Goal: Task Accomplishment & Management: Manage account settings

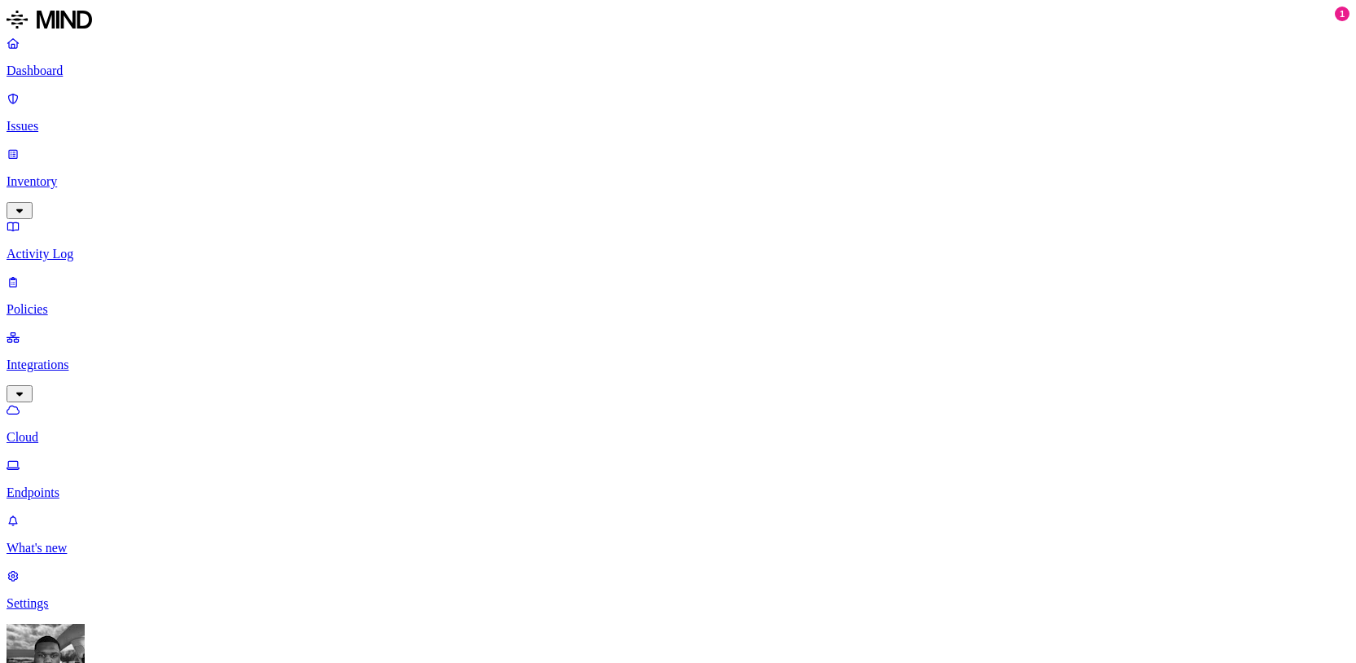
click at [116, 402] on link "Cloud" at bounding box center [678, 423] width 1343 height 42
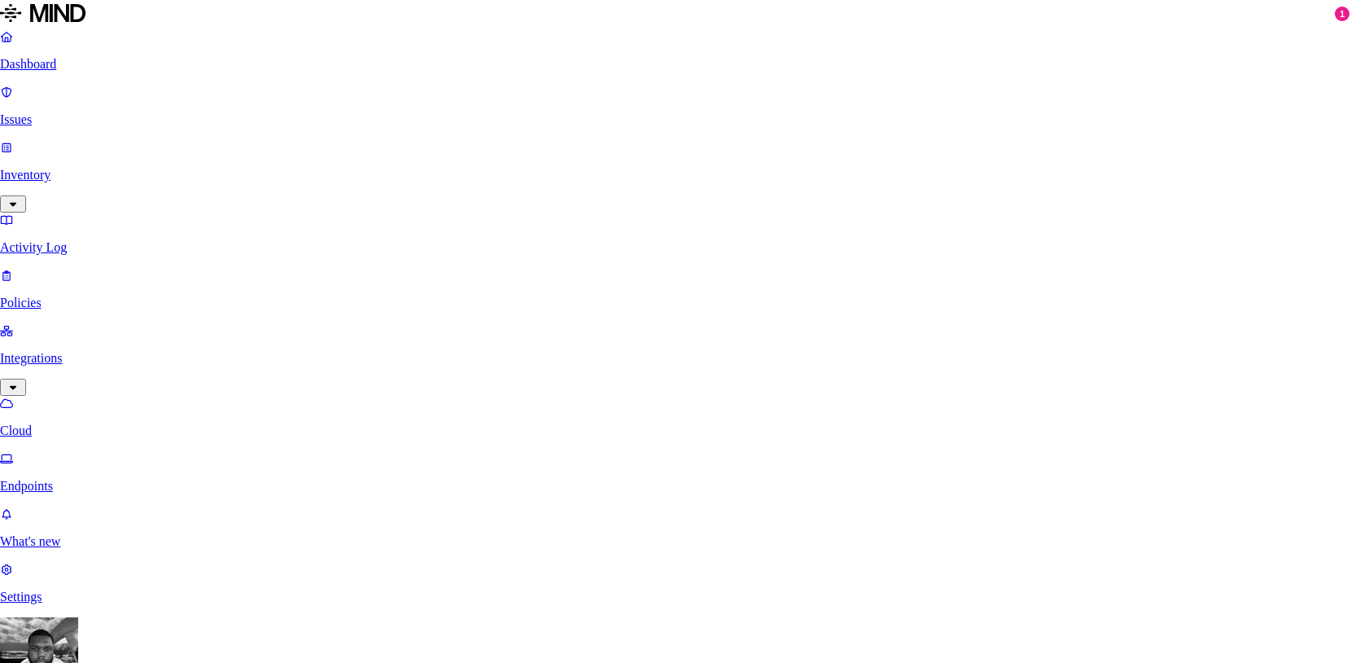
scroll to position [11, 0]
type input "CB - Google Drive"
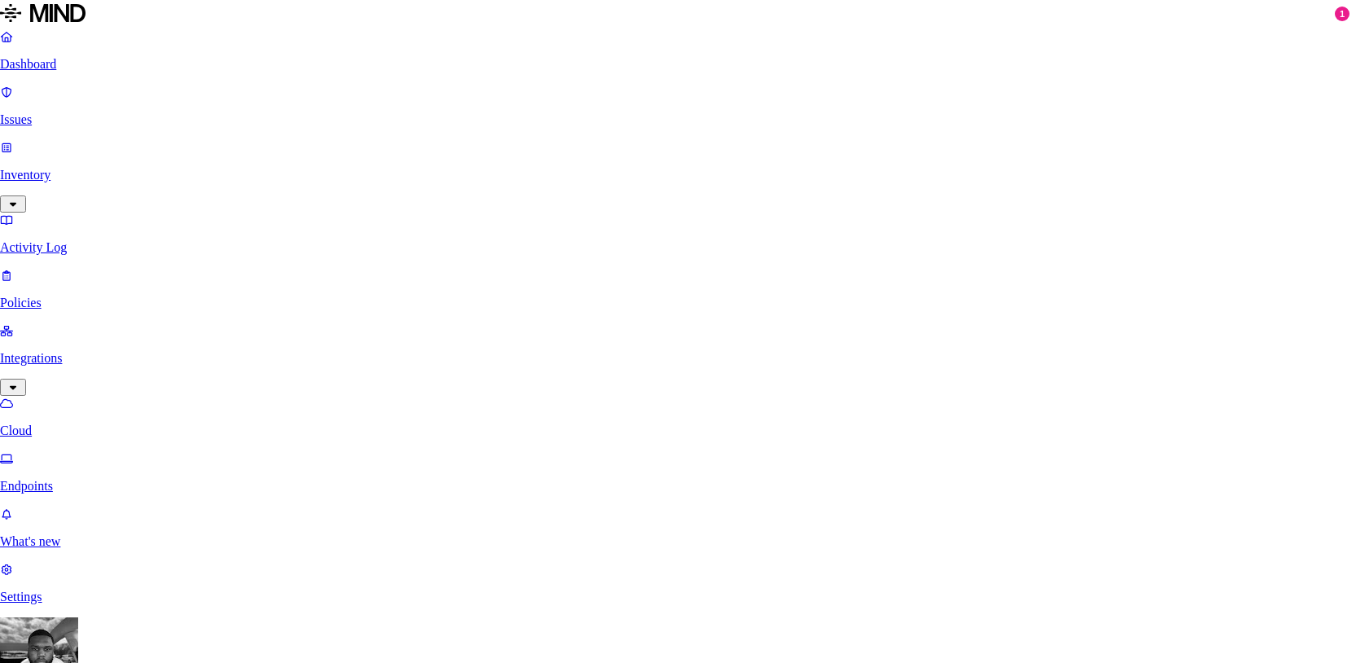
type input "[EMAIL_ADDRESS][DOMAIN_NAME]"
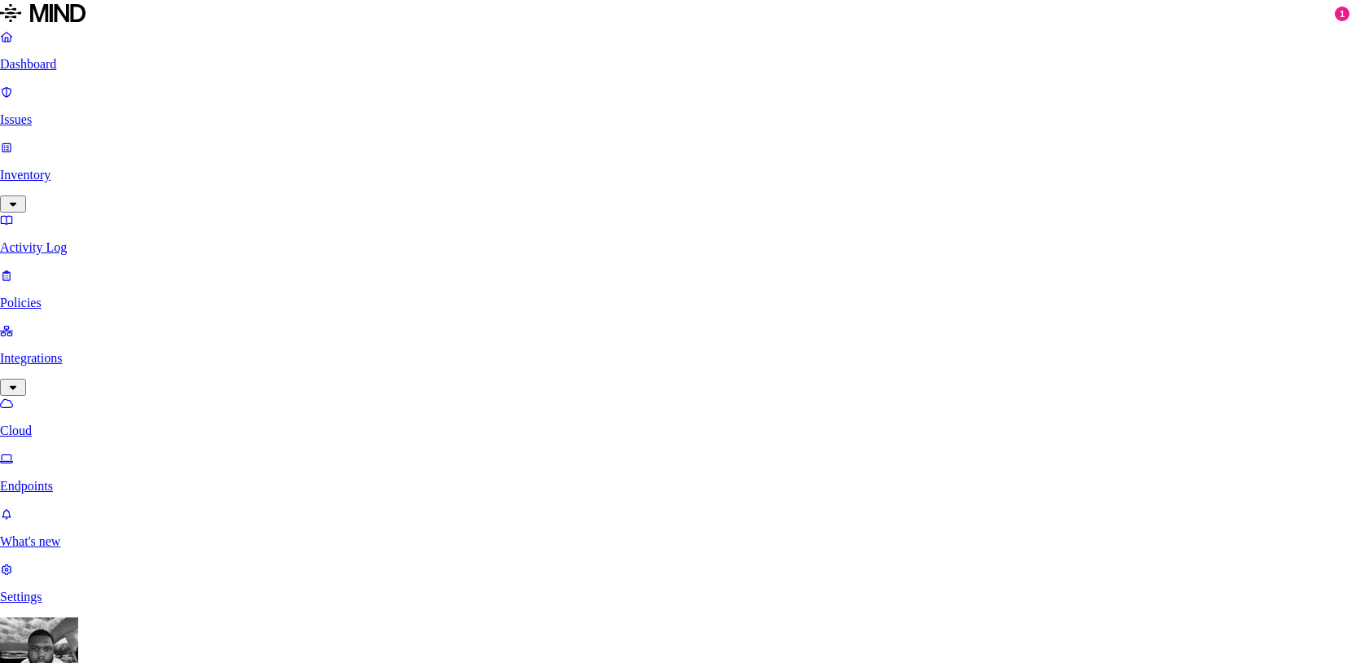
type input "CB - Google Drive"
paste input "[EMAIL_ADDRESS][DOMAIN_NAME]"
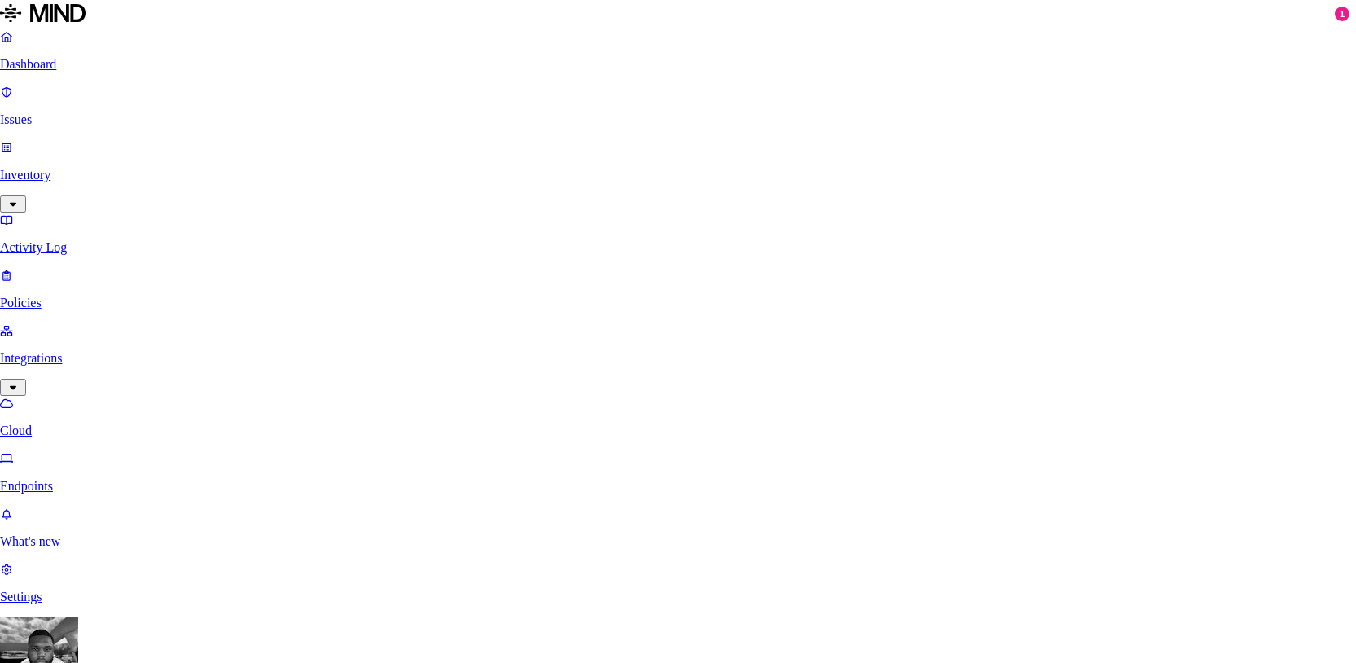
type input "[EMAIL_ADDRESS][DOMAIN_NAME]"
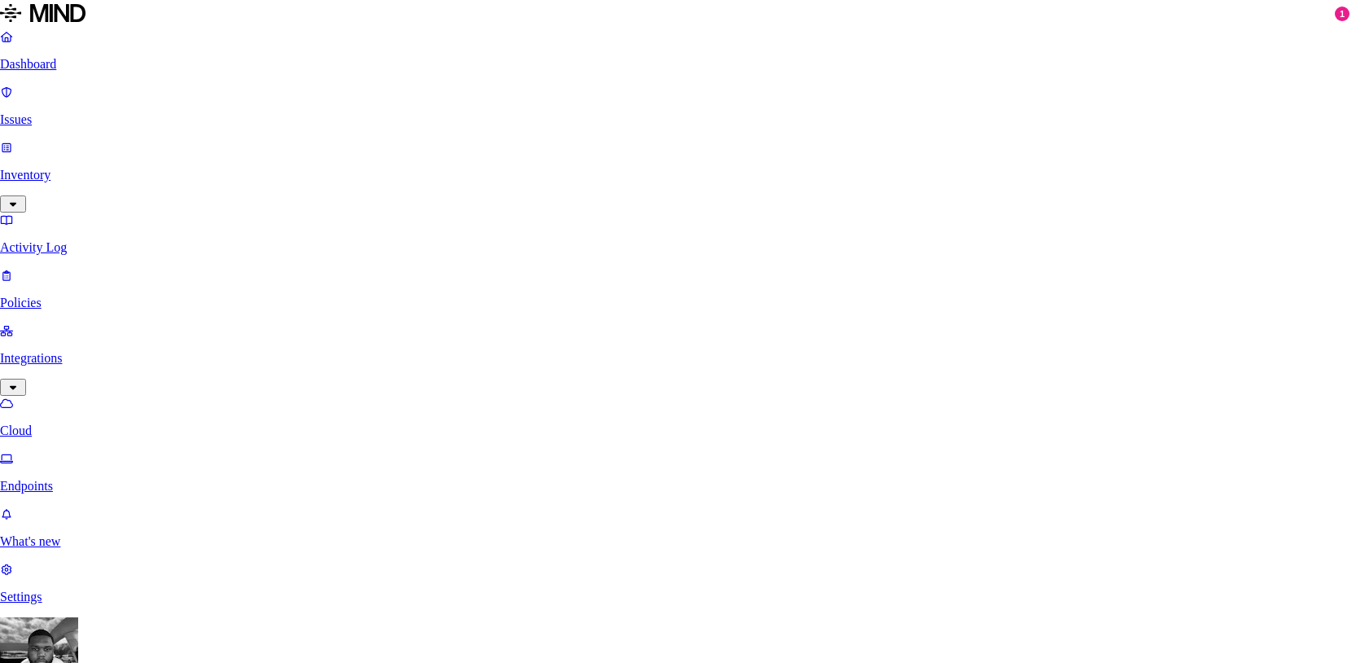
scroll to position [40, 0]
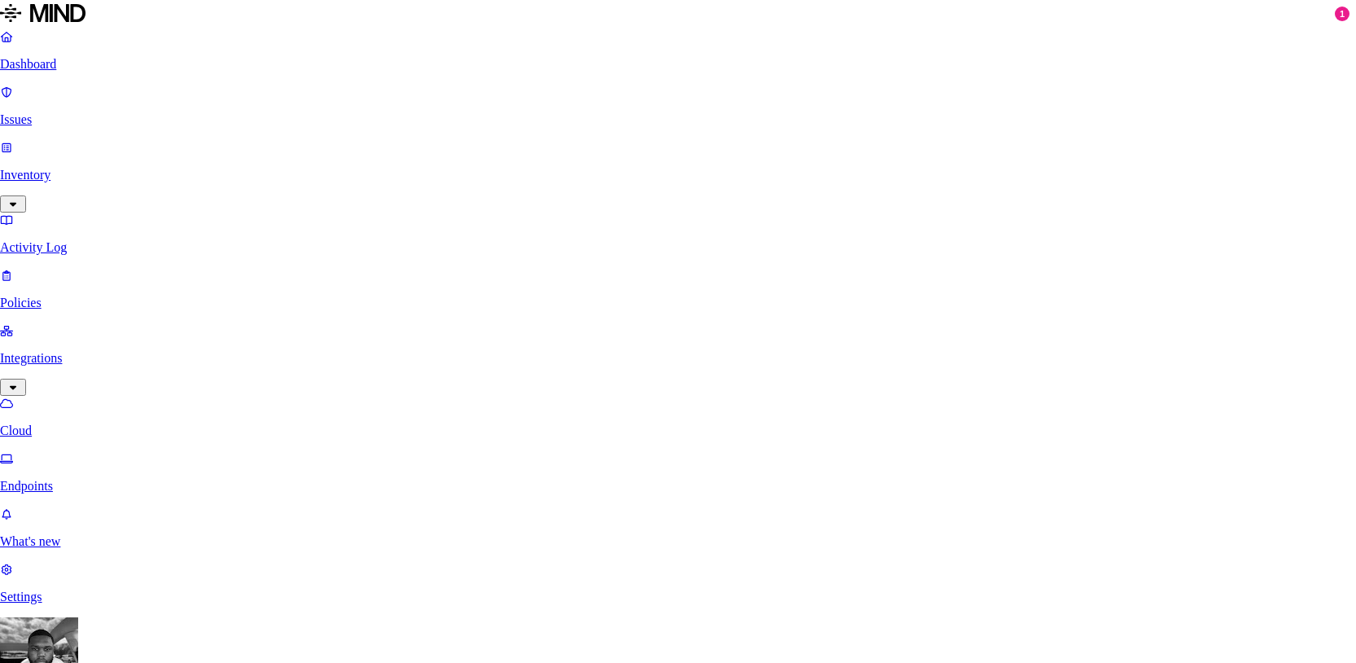
type input "CB - Google Drive"
type input "c"
paste input "[EMAIL_ADDRESS][DOMAIN_NAME]"
type input "[EMAIL_ADDRESS][DOMAIN_NAME]"
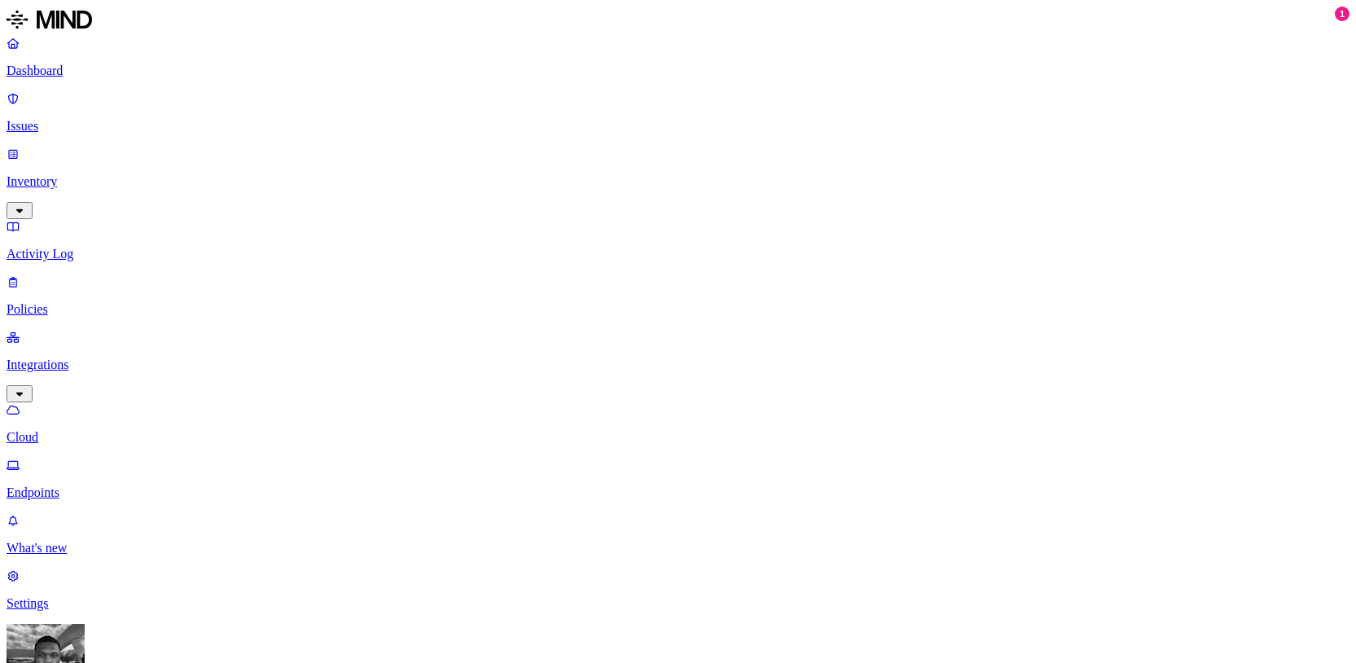
drag, startPoint x: 109, startPoint y: 70, endPoint x: 108, endPoint y: 87, distance: 17.1
click at [109, 71] on p "Dashboard" at bounding box center [678, 71] width 1343 height 15
click at [108, 91] on link "Issues" at bounding box center [678, 112] width 1343 height 42
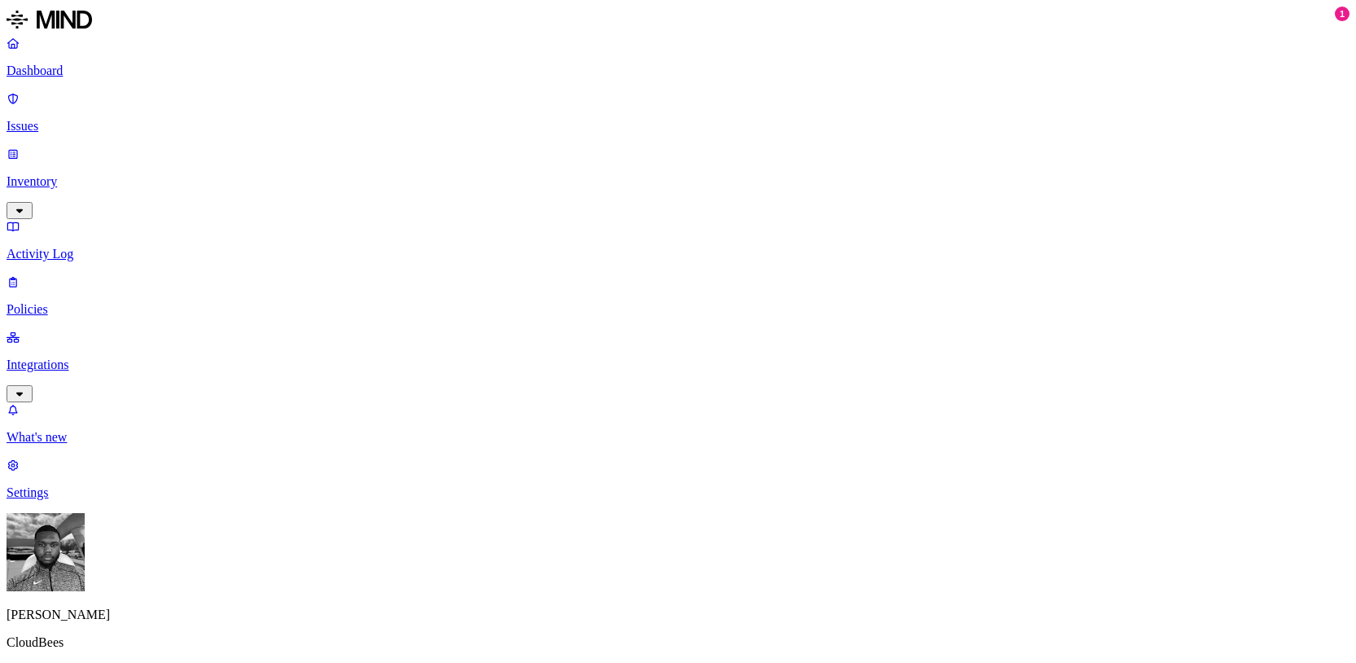
click at [106, 78] on p "Dashboard" at bounding box center [678, 71] width 1343 height 15
click at [89, 357] on p "Integrations" at bounding box center [678, 364] width 1343 height 15
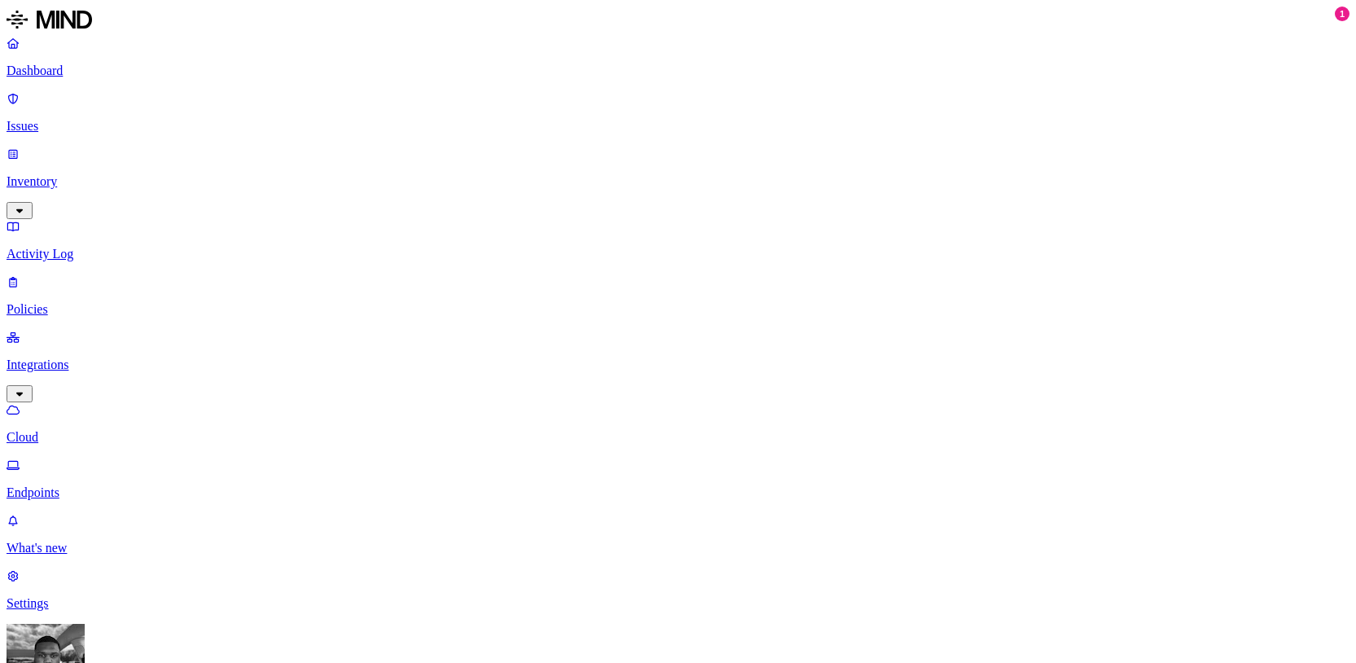
click at [107, 485] on p "Endpoints" at bounding box center [678, 492] width 1343 height 15
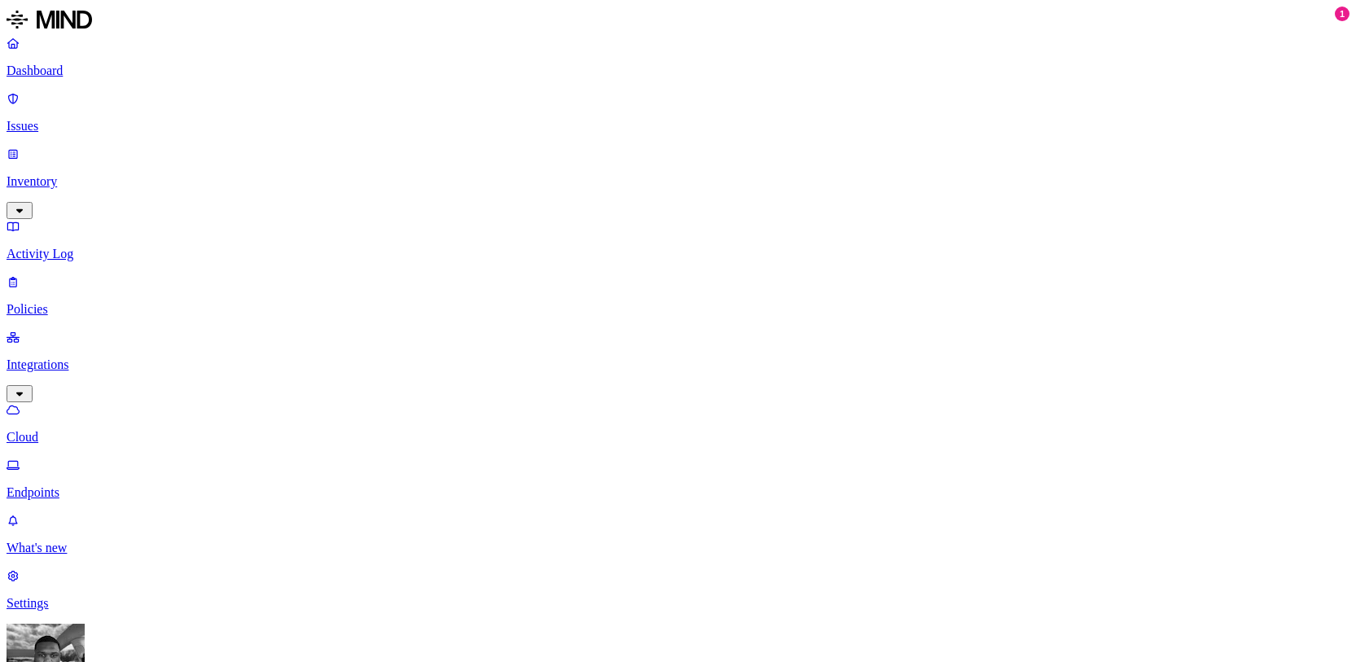
click at [41, 70] on p "Dashboard" at bounding box center [678, 71] width 1343 height 15
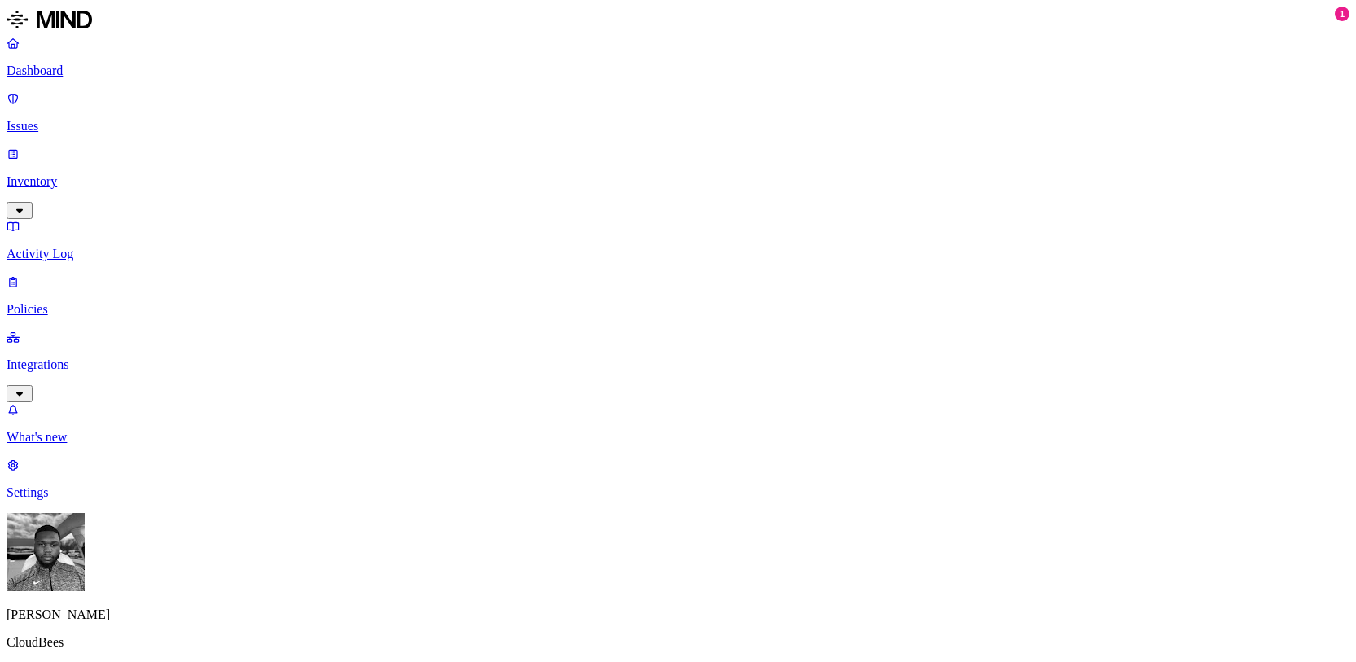
click at [63, 330] on link "Integrations" at bounding box center [678, 365] width 1343 height 70
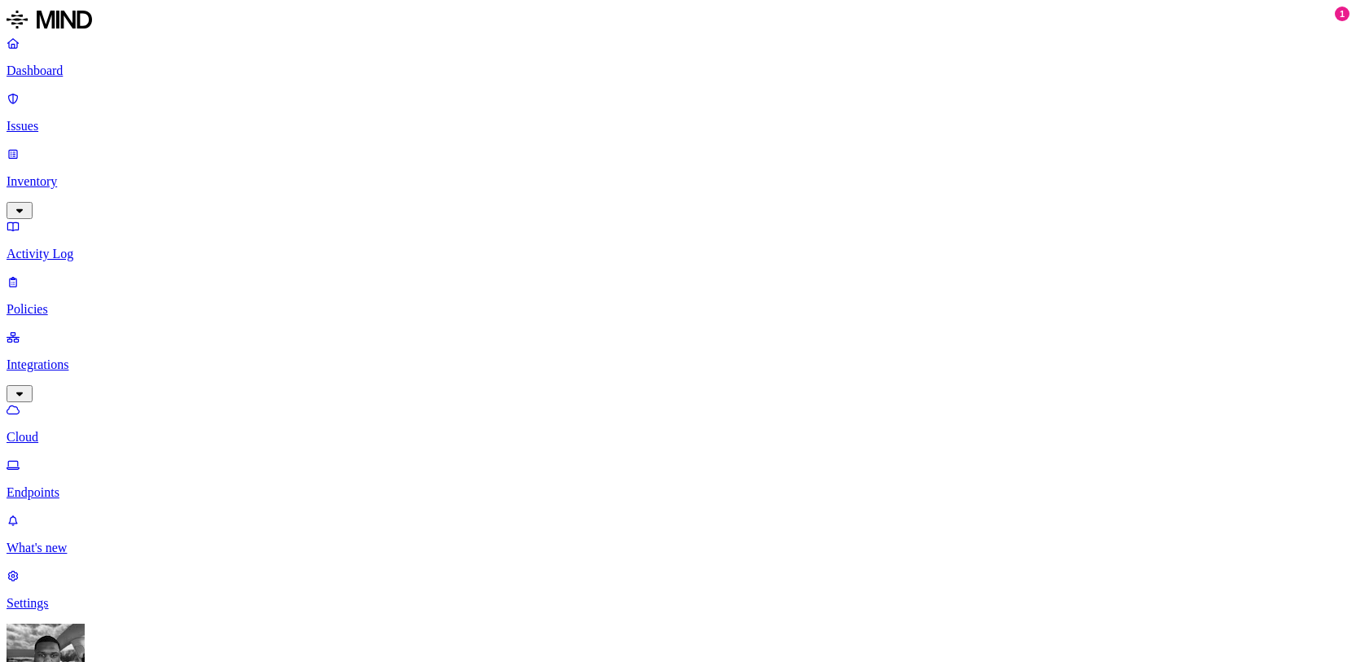
click at [67, 78] on p "Dashboard" at bounding box center [678, 71] width 1343 height 15
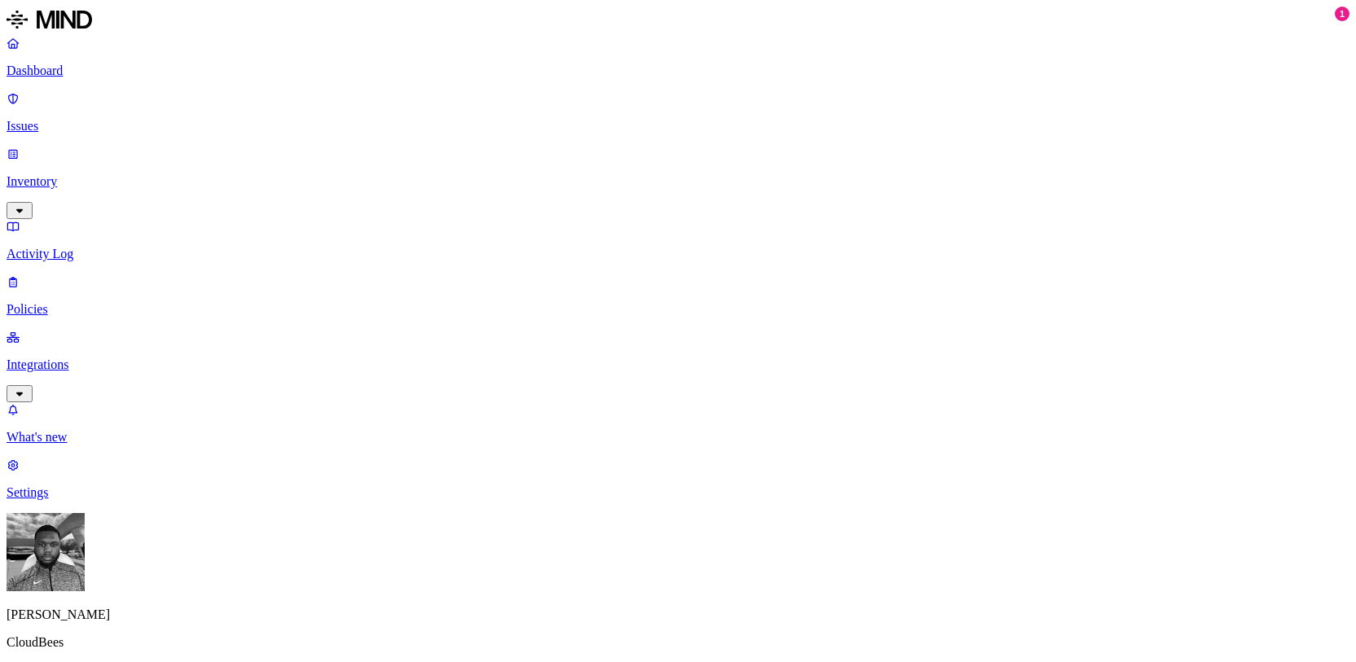
click at [68, 174] on p "Inventory" at bounding box center [678, 181] width 1343 height 15
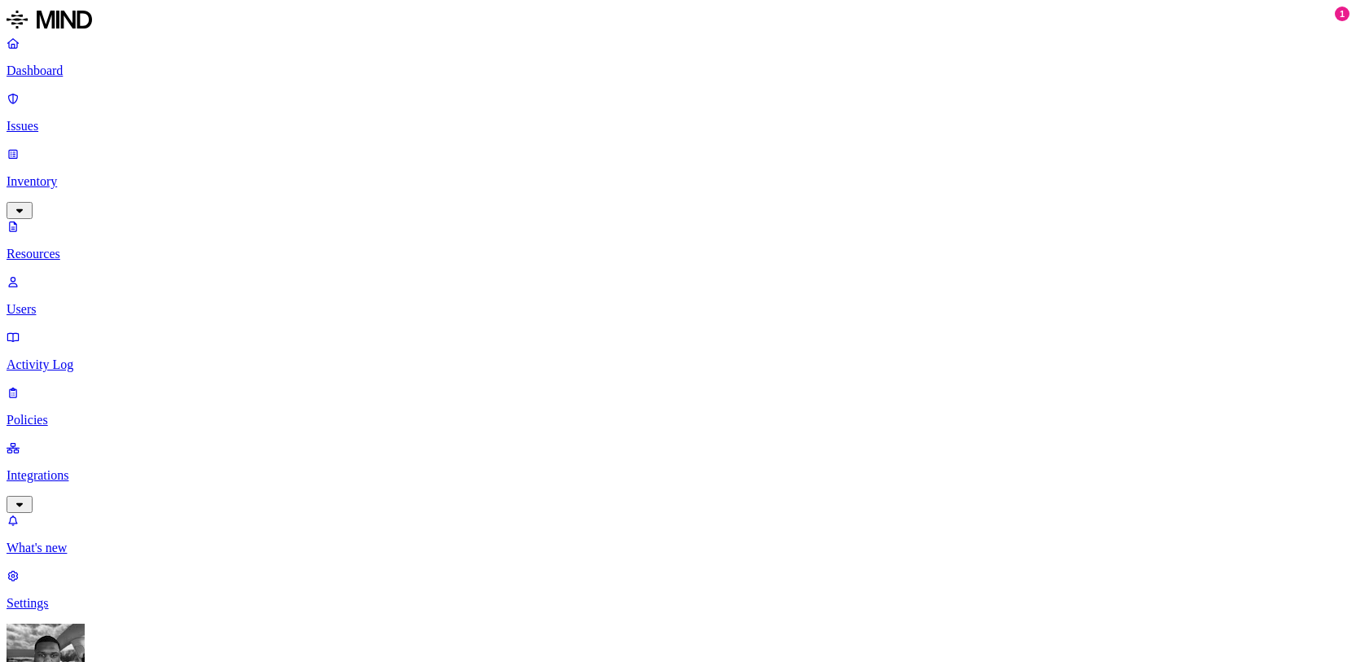
click at [50, 119] on p "Issues" at bounding box center [678, 126] width 1343 height 15
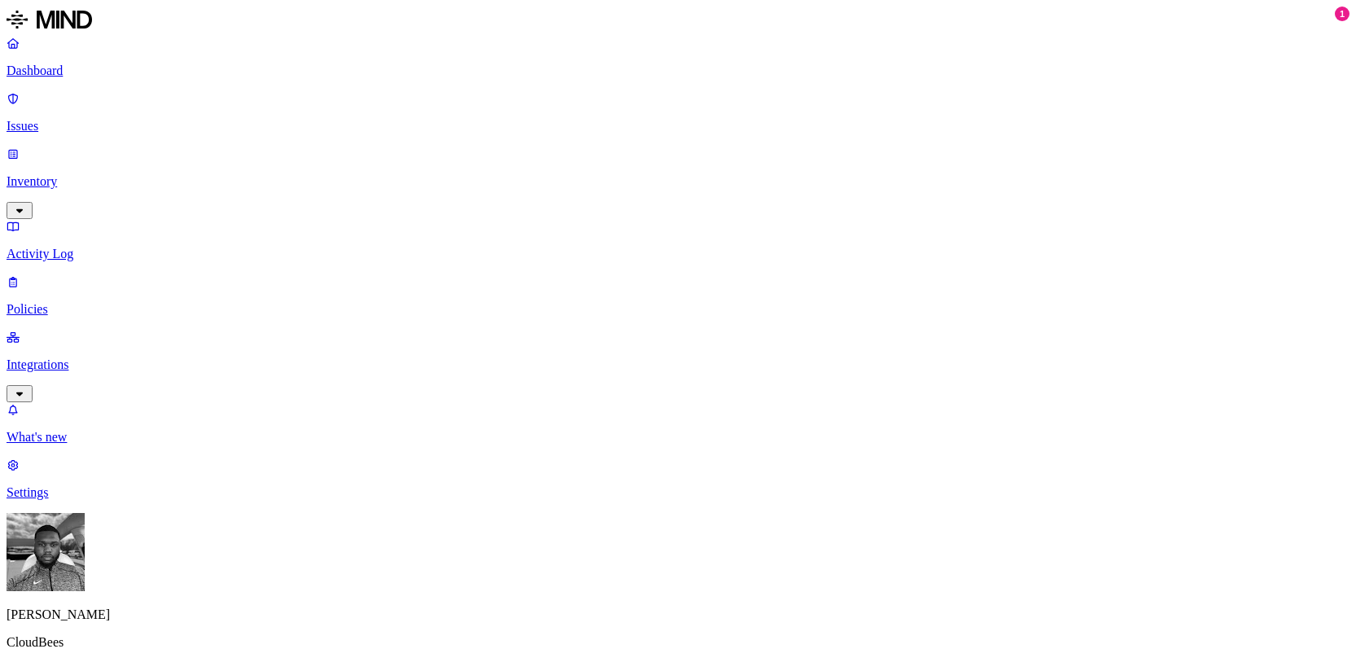
click at [45, 65] on p "Dashboard" at bounding box center [678, 71] width 1343 height 15
click at [52, 357] on p "Integrations" at bounding box center [678, 364] width 1343 height 15
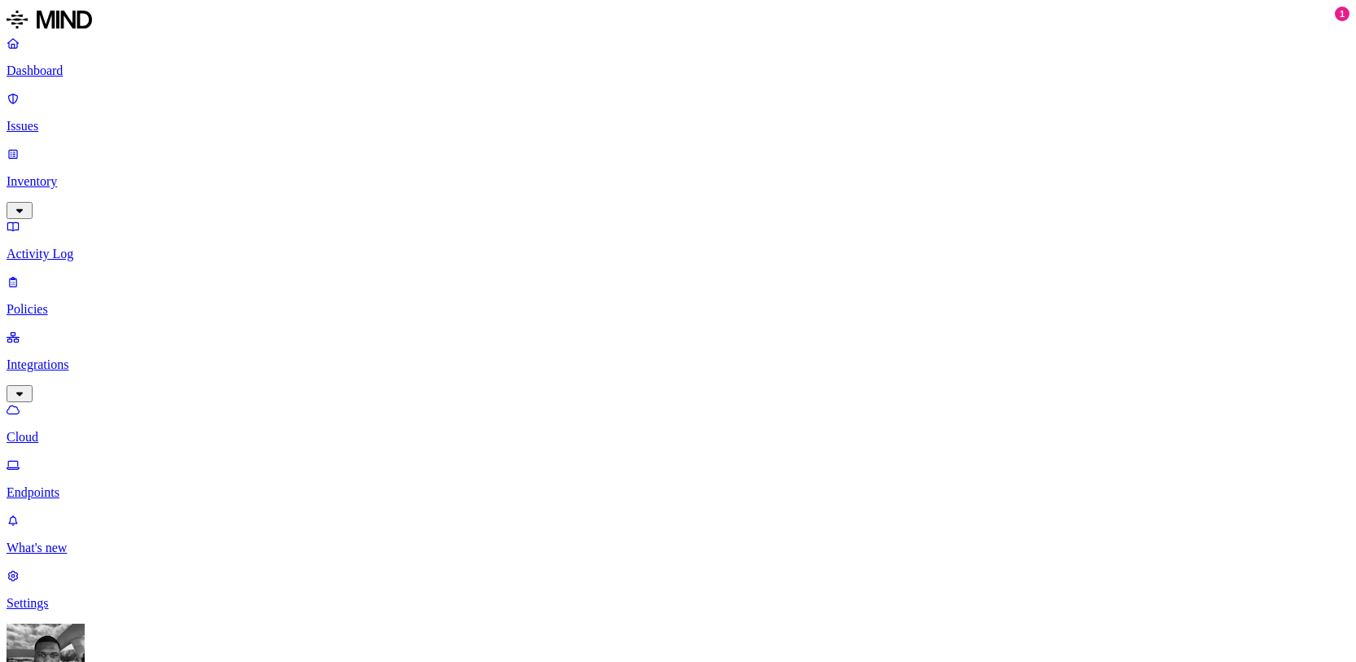
click at [64, 66] on p "Dashboard" at bounding box center [678, 71] width 1343 height 15
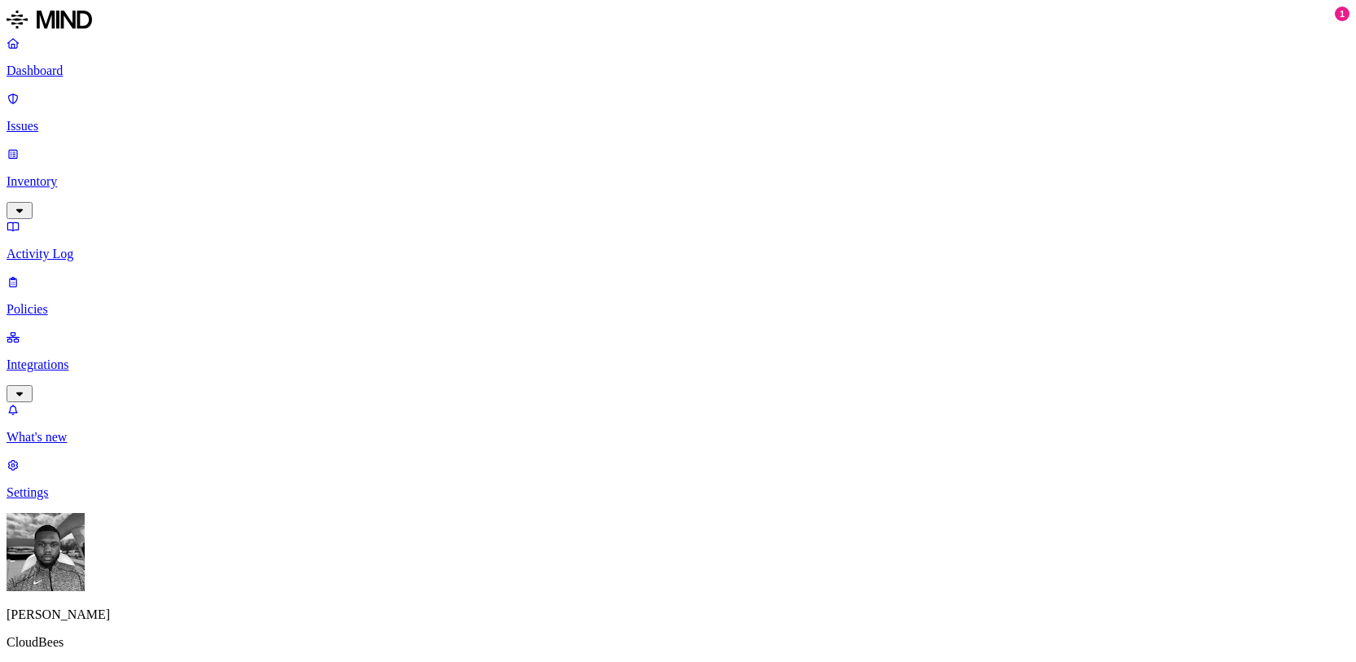
click at [60, 330] on link "Integrations" at bounding box center [678, 365] width 1343 height 70
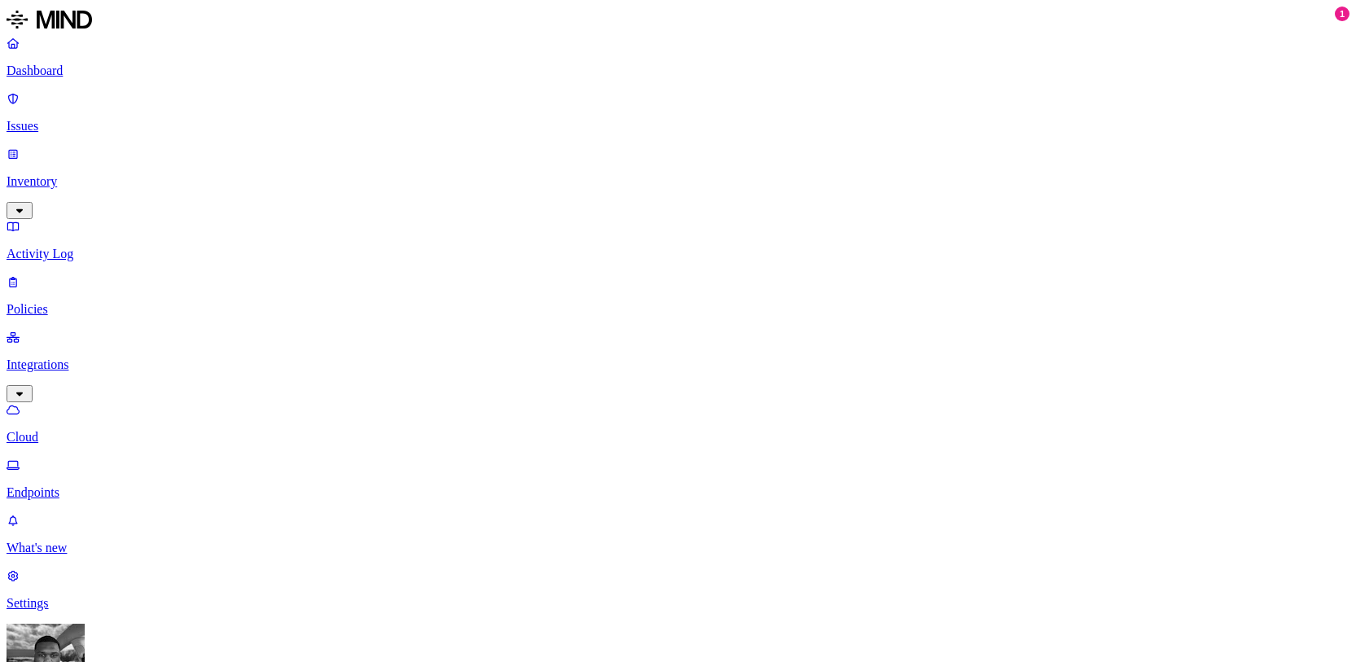
click at [67, 430] on p "Cloud" at bounding box center [678, 437] width 1343 height 15
click at [36, 73] on link "Dashboard" at bounding box center [678, 57] width 1343 height 42
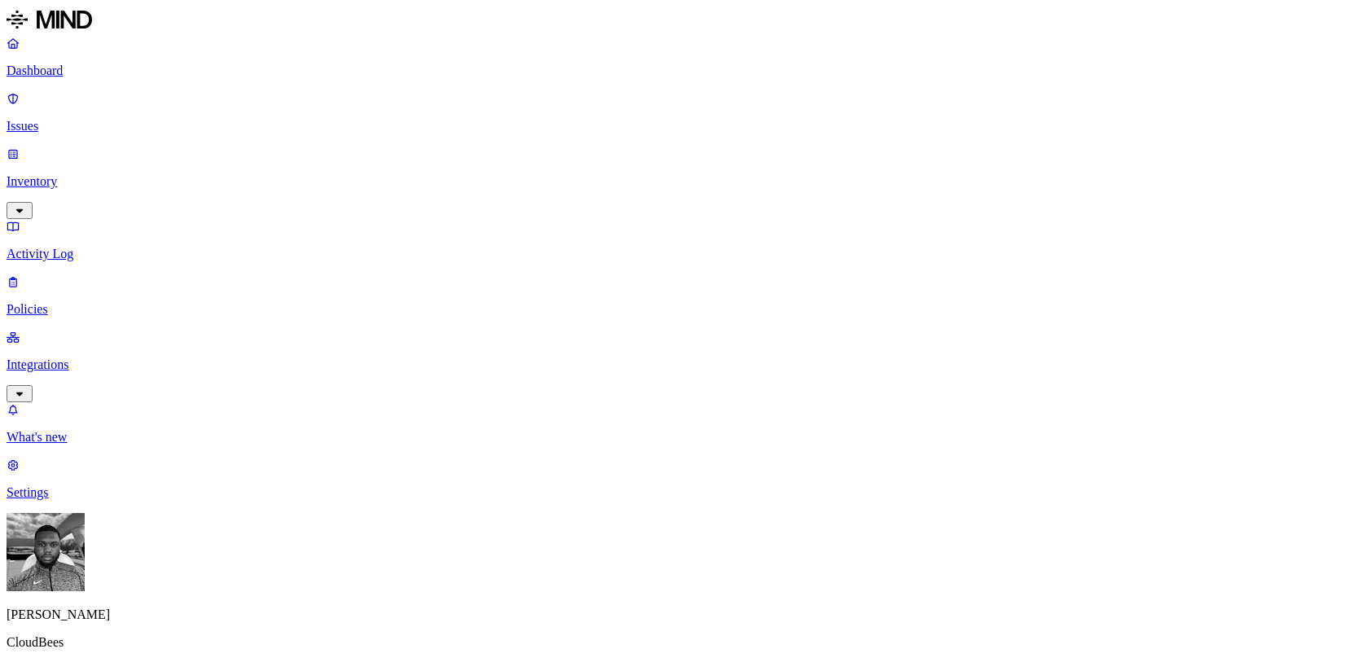
click at [59, 357] on p "Integrations" at bounding box center [678, 364] width 1343 height 15
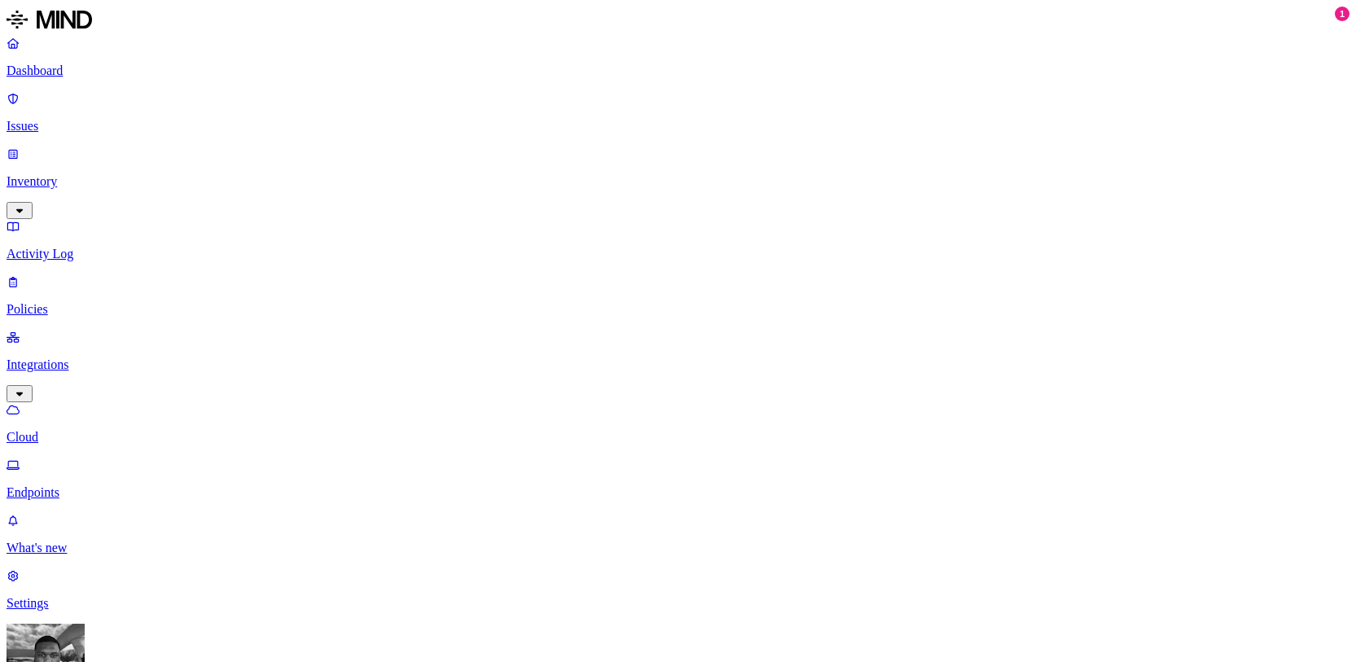
click at [101, 430] on p "Cloud" at bounding box center [678, 437] width 1343 height 15
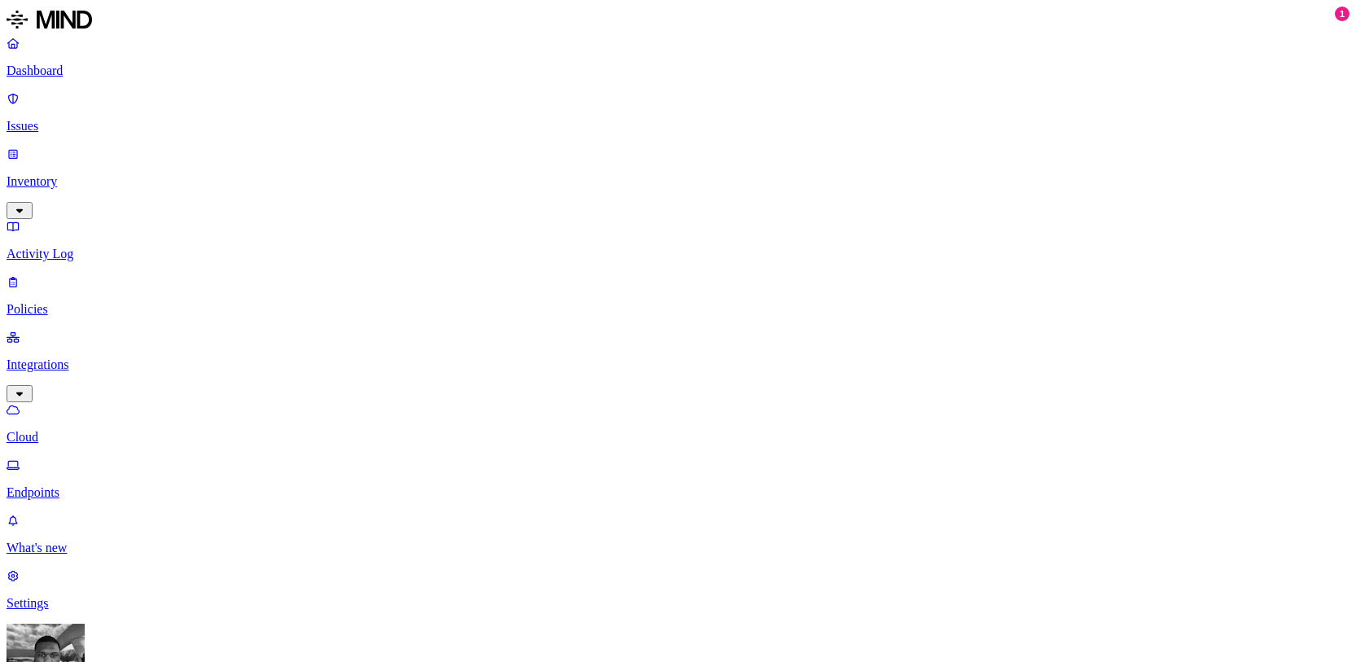
click at [99, 174] on p "Inventory" at bounding box center [678, 181] width 1343 height 15
